Goal: Information Seeking & Learning: Learn about a topic

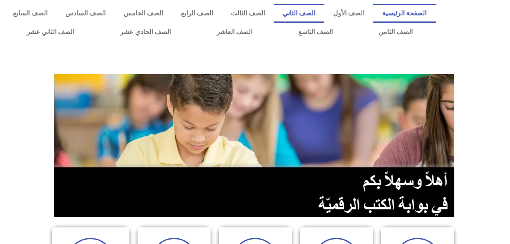
click at [319, 15] on link "الصف الثاني" at bounding box center [299, 13] width 50 height 19
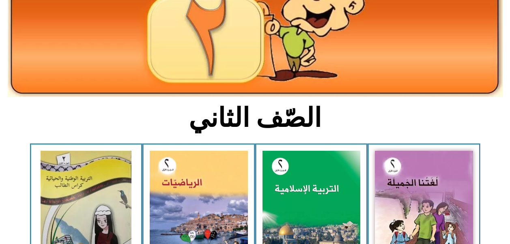
scroll to position [119, 0]
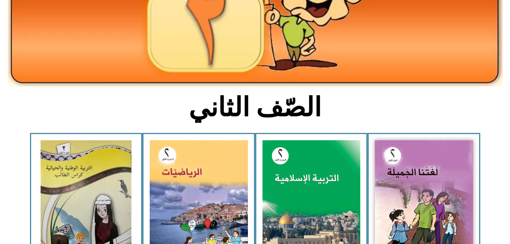
click at [107, 179] on img at bounding box center [86, 201] width 91 height 122
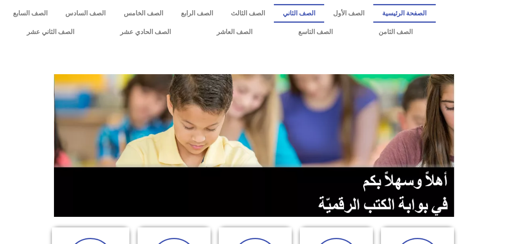
click at [306, 15] on link "الصف الثاني" at bounding box center [299, 13] width 50 height 19
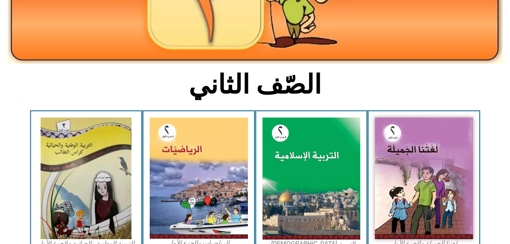
scroll to position [143, 0]
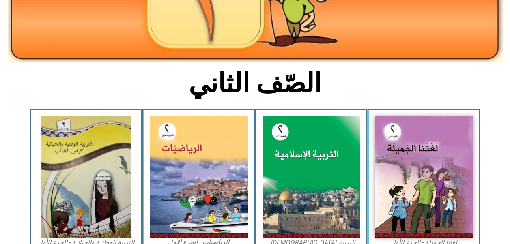
click at [99, 158] on img at bounding box center [86, 177] width 91 height 122
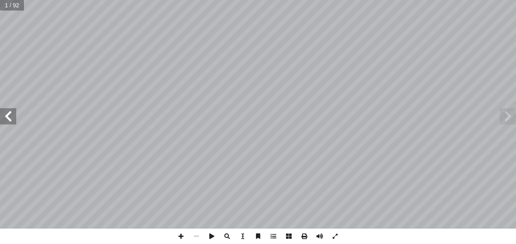
click at [6, 113] on span at bounding box center [8, 116] width 16 height 16
click at [9, 108] on span at bounding box center [8, 116] width 16 height 16
click at [9, 109] on span at bounding box center [8, 116] width 16 height 16
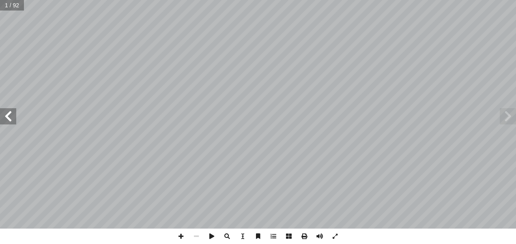
click at [9, 109] on span at bounding box center [8, 116] width 16 height 16
click at [11, 110] on span at bounding box center [8, 116] width 16 height 16
click at [8, 110] on span at bounding box center [8, 116] width 16 height 16
click at [5, 110] on span at bounding box center [8, 116] width 16 height 16
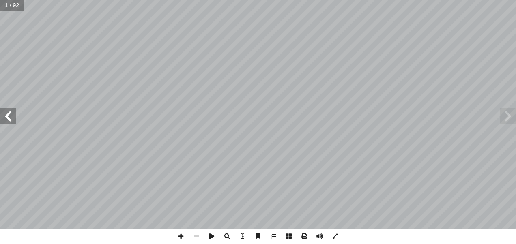
click at [5, 110] on span at bounding box center [8, 116] width 16 height 16
click at [2, 109] on span at bounding box center [8, 116] width 16 height 16
click at [10, 112] on span at bounding box center [8, 116] width 16 height 16
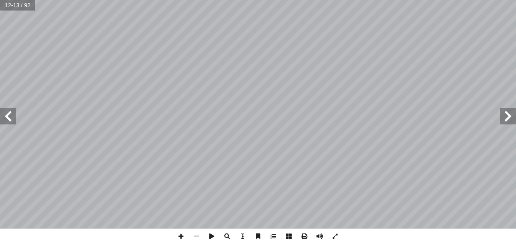
click at [8, 112] on span at bounding box center [8, 116] width 16 height 16
click at [9, 116] on span at bounding box center [8, 116] width 16 height 16
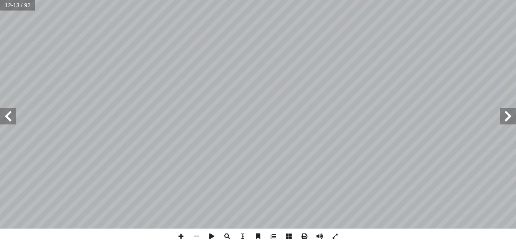
click at [9, 116] on span at bounding box center [8, 116] width 16 height 16
click at [6, 113] on span at bounding box center [8, 116] width 16 height 16
click at [6, 121] on span at bounding box center [8, 116] width 16 height 16
click at [9, 114] on span at bounding box center [8, 116] width 16 height 16
click at [6, 114] on span at bounding box center [8, 116] width 16 height 16
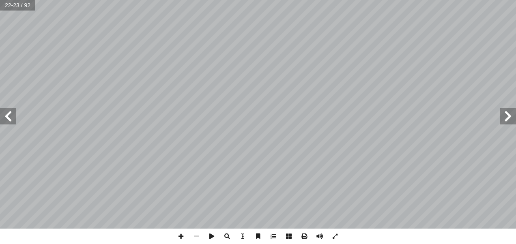
click at [6, 114] on span at bounding box center [8, 116] width 16 height 16
click at [6, 116] on span at bounding box center [8, 116] width 16 height 16
click at [4, 116] on span at bounding box center [8, 116] width 16 height 16
click at [4, 118] on span at bounding box center [8, 116] width 16 height 16
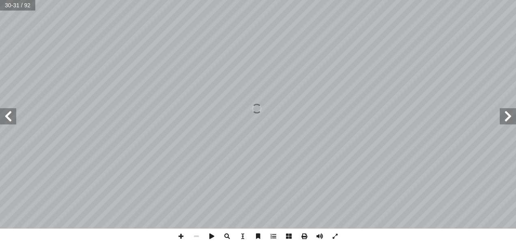
click at [4, 116] on span at bounding box center [8, 116] width 16 height 16
click at [10, 112] on span at bounding box center [8, 116] width 16 height 16
click at [6, 116] on span at bounding box center [8, 116] width 16 height 16
click at [509, 114] on span at bounding box center [508, 116] width 16 height 16
click at [503, 116] on span at bounding box center [508, 116] width 16 height 16
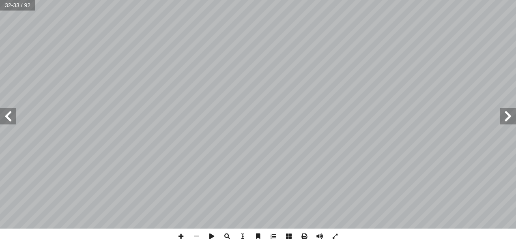
click at [8, 117] on span at bounding box center [8, 116] width 16 height 16
click at [4, 117] on span at bounding box center [8, 116] width 16 height 16
